Goal: Check status: Check status

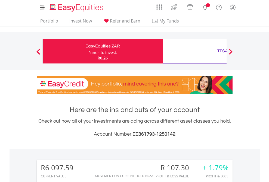
scroll to position [52, 85]
click at [88, 51] on div "Funds to invest:" at bounding box center [102, 52] width 29 height 5
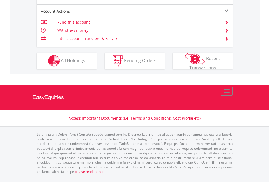
scroll to position [532, 0]
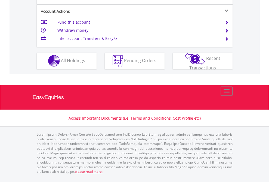
scroll to position [554, 0]
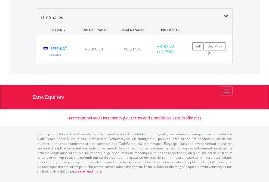
scroll to position [52, 85]
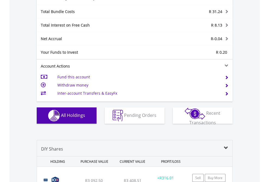
scroll to position [648, 0]
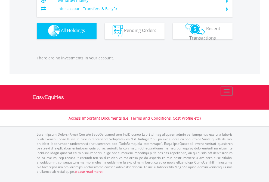
scroll to position [52, 85]
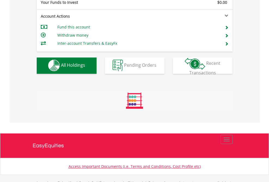
scroll to position [538, 0]
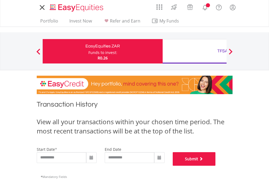
click at [216, 166] on button "Submit" at bounding box center [194, 160] width 43 height 14
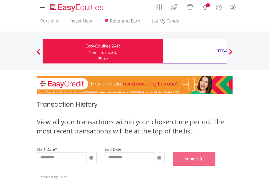
scroll to position [220, 0]
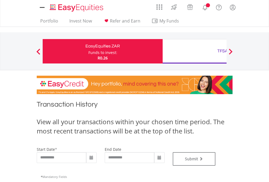
click at [194, 51] on div "TFSA" at bounding box center [222, 51] width 113 height 8
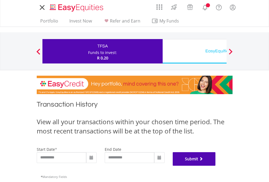
click at [216, 166] on button "Submit" at bounding box center [194, 160] width 43 height 14
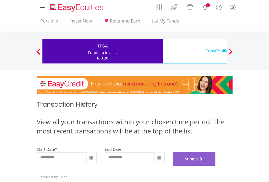
scroll to position [220, 0]
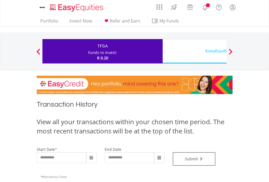
click at [194, 51] on div "EasyEquities USD" at bounding box center [222, 51] width 113 height 8
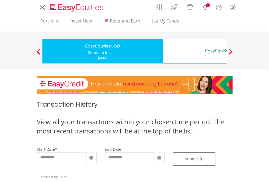
type input "**********"
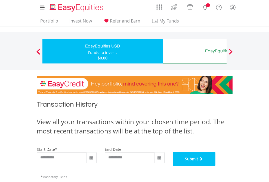
click at [216, 166] on button "Submit" at bounding box center [194, 160] width 43 height 14
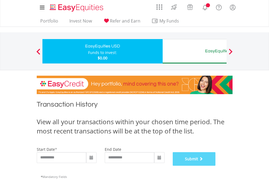
scroll to position [220, 0]
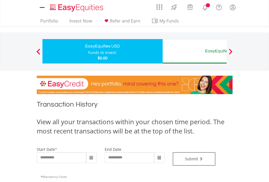
click at [194, 51] on div "EasyEquities AUD" at bounding box center [222, 51] width 113 height 8
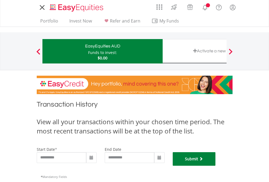
click at [216, 166] on button "Submit" at bounding box center [194, 160] width 43 height 14
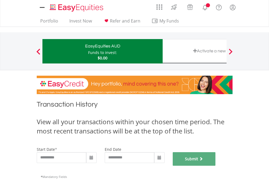
scroll to position [220, 0]
